Goal: Communication & Community: Participate in discussion

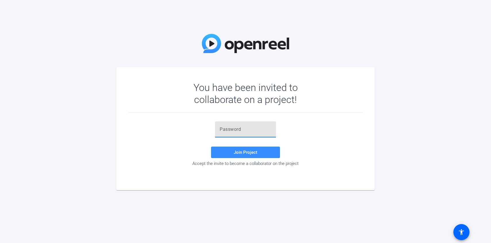
click at [265, 129] on input "text" at bounding box center [245, 129] width 52 height 7
paste input "Z8fLXd"
type input "Z8fLXd"
click at [253, 148] on span at bounding box center [245, 152] width 69 height 14
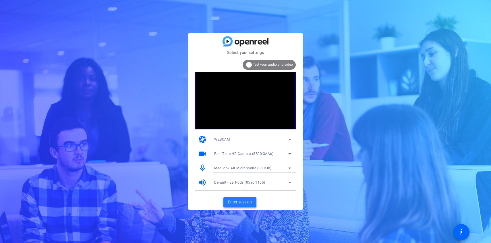
click at [244, 204] on span "Enter session" at bounding box center [240, 202] width 24 height 6
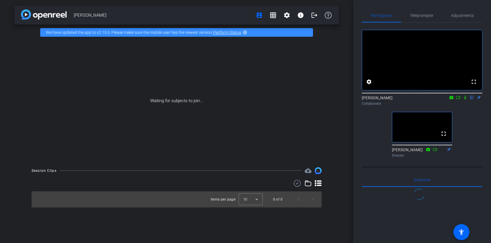
click at [457, 100] on icon at bounding box center [458, 98] width 5 height 4
click at [471, 100] on icon at bounding box center [471, 98] width 2 height 4
click at [473, 100] on icon at bounding box center [471, 98] width 5 height 4
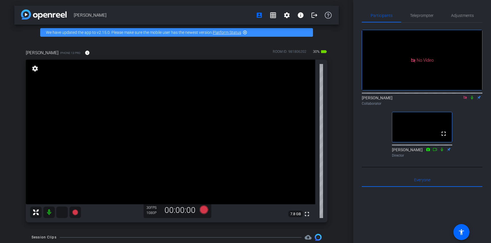
click at [61, 214] on mat-icon at bounding box center [61, 212] width 11 height 11
click at [62, 214] on icon at bounding box center [62, 212] width 6 height 6
click at [465, 99] on icon at bounding box center [464, 97] width 3 height 3
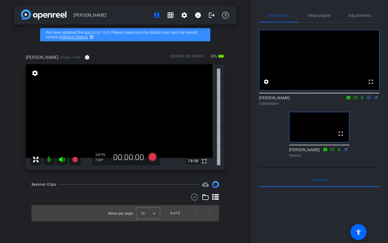
click at [364, 135] on div "fullscreen settings [PERSON_NAME] flip Collaborator fullscreen [PERSON_NAME] Di…" at bounding box center [319, 91] width 120 height 137
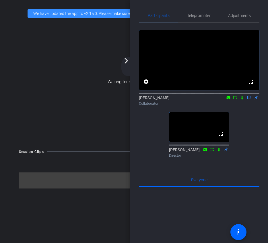
click at [77, 123] on div "Waiting for subjects to join..." at bounding box center [134, 81] width 264 height 121
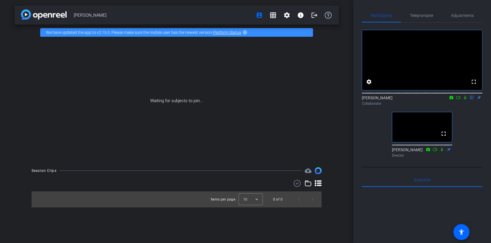
click at [374, 140] on div "fullscreen settings [PERSON_NAME] flip Collaborator fullscreen [PERSON_NAME] Di…" at bounding box center [421, 91] width 120 height 137
click at [372, 139] on div "fullscreen settings [PERSON_NAME] flip Collaborator fullscreen [PERSON_NAME] Di…" at bounding box center [421, 91] width 120 height 137
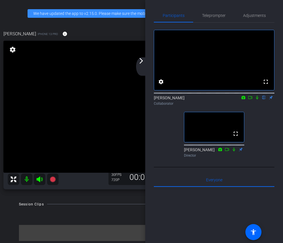
click at [256, 100] on icon at bounding box center [257, 98] width 5 height 4
click at [249, 100] on icon at bounding box center [250, 98] width 5 height 4
click at [139, 64] on div "arrow_back_ios_new arrow_forward_ios" at bounding box center [142, 66] width 12 height 18
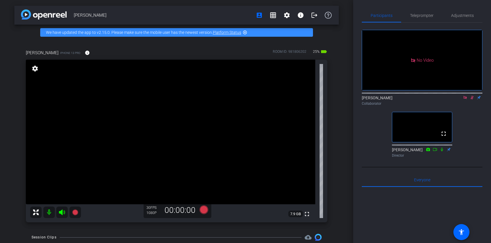
click at [466, 100] on icon at bounding box center [464, 98] width 5 height 4
click at [377, 138] on div "fullscreen settings [PERSON_NAME] flip Collaborator fullscreen [PERSON_NAME] Di…" at bounding box center [421, 91] width 120 height 137
click at [464, 100] on icon at bounding box center [464, 98] width 5 height 4
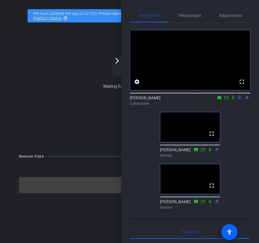
click at [239, 123] on div "fullscreen settings [PERSON_NAME] flip Collaborator fullscreen [PERSON_NAME] Di…" at bounding box center [190, 117] width 120 height 189
click at [239, 122] on div "fullscreen settings [PERSON_NAME] flip Collaborator fullscreen [PERSON_NAME] Di…" at bounding box center [190, 117] width 120 height 189
click at [238, 122] on div "fullscreen settings [PERSON_NAME] flip Collaborator fullscreen [PERSON_NAME] Di…" at bounding box center [190, 117] width 120 height 189
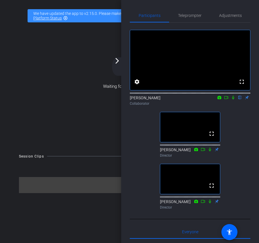
click at [238, 122] on div "fullscreen settings [PERSON_NAME] flip Collaborator fullscreen [PERSON_NAME] Di…" at bounding box center [190, 117] width 120 height 189
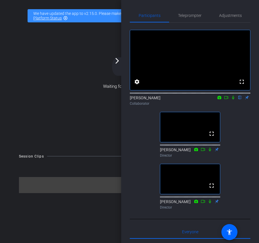
click at [238, 122] on div "fullscreen settings [PERSON_NAME] flip Collaborator fullscreen [PERSON_NAME] Di…" at bounding box center [190, 117] width 120 height 189
click at [239, 124] on div "fullscreen settings [PERSON_NAME] flip Collaborator fullscreen [PERSON_NAME] Di…" at bounding box center [190, 117] width 120 height 189
click at [219, 64] on video at bounding box center [190, 60] width 120 height 60
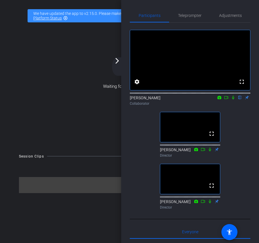
click at [219, 64] on video at bounding box center [190, 60] width 120 height 60
click at [219, 63] on video at bounding box center [190, 60] width 120 height 60
click at [219, 64] on video at bounding box center [190, 60] width 120 height 60
click at [219, 67] on video at bounding box center [190, 60] width 120 height 60
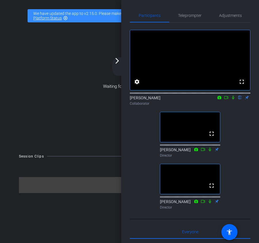
click at [211, 72] on video at bounding box center [190, 60] width 120 height 60
click at [208, 70] on video at bounding box center [190, 60] width 120 height 60
click at [209, 71] on video at bounding box center [190, 60] width 120 height 60
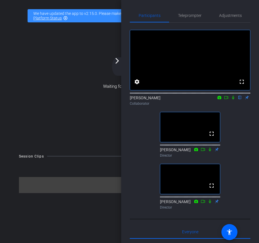
click at [210, 73] on video at bounding box center [190, 60] width 120 height 60
click at [213, 73] on video at bounding box center [190, 60] width 120 height 60
click at [128, 141] on div "Participants Teleprompter Adjustments fullscreen settings [PERSON_NAME] flip Co…" at bounding box center [190, 121] width 138 height 243
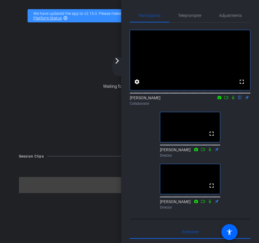
click at [126, 130] on div "Participants Teleprompter Adjustments fullscreen settings [PERSON_NAME] flip Co…" at bounding box center [190, 121] width 138 height 243
click at [126, 131] on div "Participants Teleprompter Adjustments fullscreen settings [PERSON_NAME] flip Co…" at bounding box center [190, 121] width 138 height 243
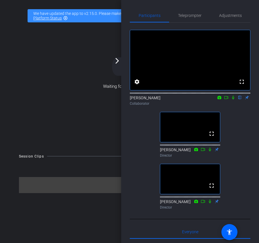
click at [126, 131] on div "Participants Teleprompter Adjustments fullscreen settings [PERSON_NAME] flip Co…" at bounding box center [190, 121] width 138 height 243
click at [126, 132] on div "Participants Teleprompter Adjustments fullscreen settings [PERSON_NAME] flip Co…" at bounding box center [190, 121] width 138 height 243
click at [130, 106] on div "Collaborator" at bounding box center [190, 103] width 120 height 5
click at [134, 131] on div "fullscreen settings [PERSON_NAME] flip Collaborator fullscreen [PERSON_NAME] Di…" at bounding box center [190, 117] width 120 height 189
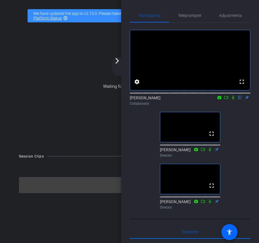
click at [134, 131] on div "fullscreen settings [PERSON_NAME] flip Collaborator fullscreen [PERSON_NAME] Di…" at bounding box center [190, 117] width 120 height 189
click at [133, 130] on div "fullscreen settings [PERSON_NAME] flip Collaborator fullscreen [PERSON_NAME] Di…" at bounding box center [190, 117] width 120 height 189
click at [132, 132] on div "fullscreen settings [PERSON_NAME] flip Collaborator fullscreen [PERSON_NAME] Di…" at bounding box center [190, 117] width 120 height 189
click at [132, 131] on div "fullscreen settings [PERSON_NAME] flip Collaborator fullscreen [PERSON_NAME] Di…" at bounding box center [190, 117] width 120 height 189
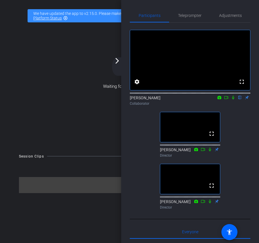
click at [131, 131] on div "fullscreen settings [PERSON_NAME] flip Collaborator fullscreen [PERSON_NAME] Di…" at bounding box center [190, 117] width 120 height 189
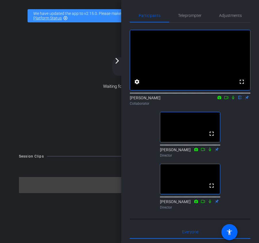
click at [131, 131] on div "fullscreen settings [PERSON_NAME] flip Collaborator fullscreen [PERSON_NAME] Di…" at bounding box center [190, 117] width 120 height 189
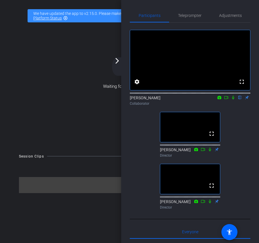
click at [145, 119] on div "fullscreen settings [PERSON_NAME] flip Collaborator fullscreen [PERSON_NAME] Di…" at bounding box center [190, 117] width 120 height 189
click at [146, 122] on div "fullscreen settings [PERSON_NAME] flip Collaborator fullscreen [PERSON_NAME] Di…" at bounding box center [190, 117] width 120 height 189
click at [145, 123] on div "fullscreen settings [PERSON_NAME] flip Collaborator fullscreen [PERSON_NAME] Di…" at bounding box center [190, 117] width 120 height 189
click at [145, 122] on div "fullscreen settings [PERSON_NAME] flip Collaborator fullscreen [PERSON_NAME] Di…" at bounding box center [190, 117] width 120 height 189
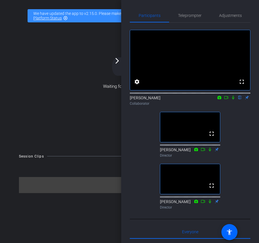
click at [146, 123] on div "fullscreen settings [PERSON_NAME] flip Collaborator fullscreen [PERSON_NAME] Di…" at bounding box center [190, 117] width 120 height 189
click at [151, 123] on div "fullscreen settings [PERSON_NAME] flip Collaborator fullscreen [PERSON_NAME] Di…" at bounding box center [190, 117] width 120 height 189
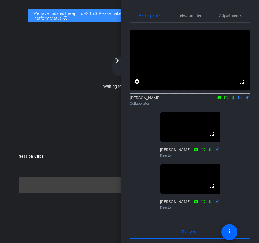
click at [151, 123] on div "fullscreen settings [PERSON_NAME] flip Collaborator fullscreen [PERSON_NAME] Di…" at bounding box center [190, 117] width 120 height 189
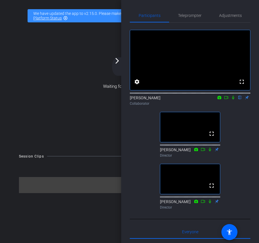
click at [151, 123] on div "fullscreen settings [PERSON_NAME] flip Collaborator fullscreen [PERSON_NAME] Di…" at bounding box center [190, 117] width 120 height 189
click at [150, 123] on div "fullscreen settings [PERSON_NAME] flip Collaborator fullscreen [PERSON_NAME] Di…" at bounding box center [190, 117] width 120 height 189
click at [151, 123] on div "fullscreen settings [PERSON_NAME] flip Collaborator fullscreen [PERSON_NAME] Di…" at bounding box center [190, 117] width 120 height 189
click at [150, 123] on div "fullscreen settings [PERSON_NAME] flip Collaborator fullscreen [PERSON_NAME] Di…" at bounding box center [190, 117] width 120 height 189
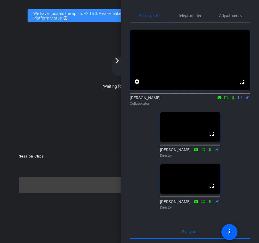
click at [140, 151] on div "fullscreen settings [PERSON_NAME] flip Collaborator fullscreen [PERSON_NAME] Di…" at bounding box center [190, 117] width 120 height 189
click at [139, 147] on div "fullscreen settings [PERSON_NAME] flip Collaborator fullscreen [PERSON_NAME] Di…" at bounding box center [190, 117] width 120 height 189
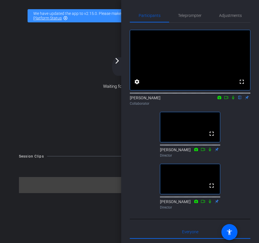
click at [139, 147] on div "fullscreen settings [PERSON_NAME] flip Collaborator fullscreen [PERSON_NAME] Di…" at bounding box center [190, 117] width 120 height 189
click at [139, 146] on div "fullscreen settings [PERSON_NAME] flip Collaborator fullscreen [PERSON_NAME] Di…" at bounding box center [190, 117] width 120 height 189
click at [139, 144] on div "fullscreen settings [PERSON_NAME] flip Collaborator fullscreen [PERSON_NAME] Di…" at bounding box center [190, 117] width 120 height 189
click at [139, 141] on div "fullscreen settings [PERSON_NAME] flip Collaborator fullscreen [PERSON_NAME] Di…" at bounding box center [190, 117] width 120 height 189
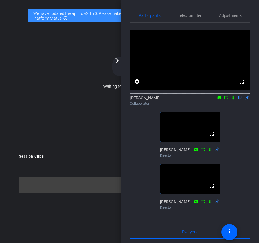
click at [139, 141] on div "fullscreen settings [PERSON_NAME] flip Collaborator fullscreen [PERSON_NAME] Di…" at bounding box center [190, 117] width 120 height 189
click at [145, 125] on div "fullscreen settings [PERSON_NAME] flip Collaborator fullscreen [PERSON_NAME] Di…" at bounding box center [190, 117] width 120 height 189
click at [147, 134] on div "fullscreen settings [PERSON_NAME] flip Collaborator fullscreen [PERSON_NAME] Di…" at bounding box center [190, 117] width 120 height 189
click at [146, 133] on div "fullscreen settings [PERSON_NAME] flip Collaborator fullscreen [PERSON_NAME] Di…" at bounding box center [190, 117] width 120 height 189
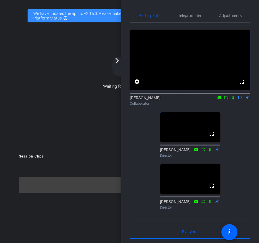
click at [144, 136] on div "fullscreen settings [PERSON_NAME] flip Collaborator fullscreen [PERSON_NAME] Di…" at bounding box center [190, 117] width 120 height 189
click at [143, 141] on div "fullscreen settings [PERSON_NAME] flip Collaborator fullscreen [PERSON_NAME] Di…" at bounding box center [190, 117] width 120 height 189
click at [143, 145] on div "fullscreen settings [PERSON_NAME] flip Collaborator fullscreen [PERSON_NAME] Di…" at bounding box center [190, 117] width 120 height 189
click at [139, 142] on div "fullscreen settings [PERSON_NAME] flip Collaborator fullscreen [PERSON_NAME] Di…" at bounding box center [190, 117] width 120 height 189
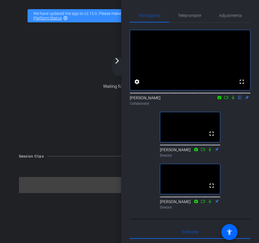
click at [140, 146] on div "fullscreen settings [PERSON_NAME] flip Collaborator fullscreen [PERSON_NAME] Di…" at bounding box center [190, 117] width 120 height 189
click at [142, 140] on div "fullscreen settings [PERSON_NAME] flip Collaborator fullscreen [PERSON_NAME] Di…" at bounding box center [190, 117] width 120 height 189
click at [143, 141] on div "fullscreen settings [PERSON_NAME] flip Collaborator fullscreen [PERSON_NAME] Di…" at bounding box center [190, 117] width 120 height 189
click at [143, 140] on div "fullscreen settings [PERSON_NAME] flip Collaborator fullscreen [PERSON_NAME] Di…" at bounding box center [190, 117] width 120 height 189
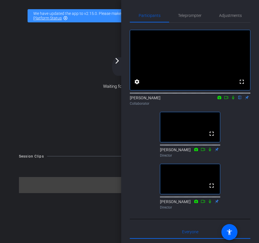
click at [145, 130] on div "fullscreen settings [PERSON_NAME] flip Collaborator fullscreen [PERSON_NAME] Di…" at bounding box center [190, 117] width 120 height 189
click at [142, 141] on div "fullscreen settings [PERSON_NAME] flip Collaborator fullscreen [PERSON_NAME] Di…" at bounding box center [190, 117] width 120 height 189
click at [144, 150] on div "fullscreen settings [PERSON_NAME] flip Collaborator fullscreen [PERSON_NAME] Di…" at bounding box center [190, 117] width 120 height 189
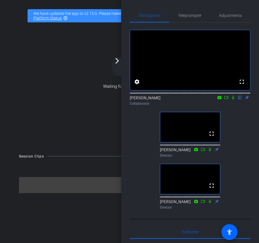
click at [144, 152] on div "fullscreen settings [PERSON_NAME] flip Collaborator fullscreen [PERSON_NAME] Di…" at bounding box center [190, 117] width 120 height 189
click at [143, 150] on div "fullscreen settings [PERSON_NAME] flip Collaborator fullscreen [PERSON_NAME] Di…" at bounding box center [190, 117] width 120 height 189
click at [142, 146] on div "fullscreen settings [PERSON_NAME] flip Collaborator fullscreen [PERSON_NAME] Di…" at bounding box center [190, 117] width 120 height 189
click at [143, 130] on div "fullscreen settings [PERSON_NAME] flip Collaborator fullscreen [PERSON_NAME] Di…" at bounding box center [190, 117] width 120 height 189
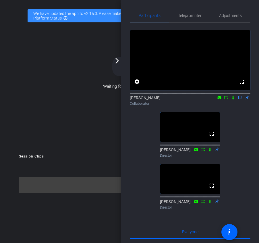
click at [140, 130] on div "fullscreen settings [PERSON_NAME] flip Collaborator fullscreen [PERSON_NAME] Di…" at bounding box center [190, 117] width 120 height 189
click at [142, 130] on div "fullscreen settings [PERSON_NAME] flip Collaborator fullscreen [PERSON_NAME] Di…" at bounding box center [190, 117] width 120 height 189
click at [147, 129] on div "fullscreen settings [PERSON_NAME] flip Collaborator fullscreen [PERSON_NAME] Di…" at bounding box center [190, 117] width 120 height 189
click at [146, 129] on div "fullscreen settings [PERSON_NAME] flip Collaborator fullscreen [PERSON_NAME] Di…" at bounding box center [190, 117] width 120 height 189
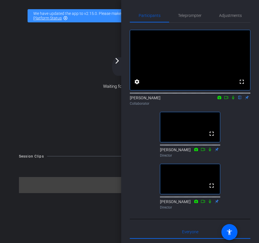
click at [147, 137] on div "fullscreen settings [PERSON_NAME] flip Collaborator fullscreen [PERSON_NAME] Di…" at bounding box center [190, 117] width 120 height 189
click at [149, 145] on div "fullscreen settings [PERSON_NAME] flip Collaborator fullscreen [PERSON_NAME] Di…" at bounding box center [190, 117] width 120 height 189
click at [149, 155] on div "fullscreen settings [PERSON_NAME] flip Collaborator fullscreen [PERSON_NAME] Di…" at bounding box center [190, 117] width 120 height 189
click at [147, 164] on div "fullscreen settings [PERSON_NAME] flip Collaborator fullscreen [PERSON_NAME] Di…" at bounding box center [190, 117] width 120 height 189
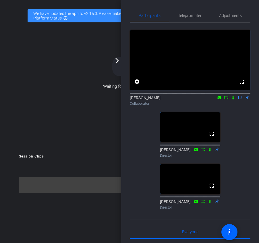
click at [141, 157] on div "fullscreen settings [PERSON_NAME] flip Collaborator fullscreen [PERSON_NAME] Di…" at bounding box center [190, 117] width 120 height 189
click at [141, 143] on div "fullscreen settings [PERSON_NAME] flip Collaborator fullscreen [PERSON_NAME] Di…" at bounding box center [190, 117] width 120 height 189
click at [145, 132] on div "fullscreen settings [PERSON_NAME] flip Collaborator fullscreen [PERSON_NAME] Di…" at bounding box center [190, 117] width 120 height 189
click at [147, 129] on div "fullscreen settings [PERSON_NAME] flip Collaborator fullscreen [PERSON_NAME] Di…" at bounding box center [190, 117] width 120 height 189
click at [150, 130] on div "fullscreen settings [PERSON_NAME] flip Collaborator fullscreen [PERSON_NAME] Di…" at bounding box center [190, 117] width 120 height 189
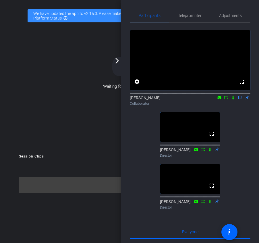
click at [150, 133] on div "fullscreen settings [PERSON_NAME] flip Collaborator fullscreen [PERSON_NAME] Di…" at bounding box center [190, 117] width 120 height 189
click at [149, 136] on div "fullscreen settings [PERSON_NAME] flip Collaborator fullscreen [PERSON_NAME] Di…" at bounding box center [190, 117] width 120 height 189
click at [145, 144] on div "fullscreen settings [PERSON_NAME] flip Collaborator fullscreen [PERSON_NAME] Di…" at bounding box center [190, 117] width 120 height 189
